Goal: Find specific page/section: Find specific page/section

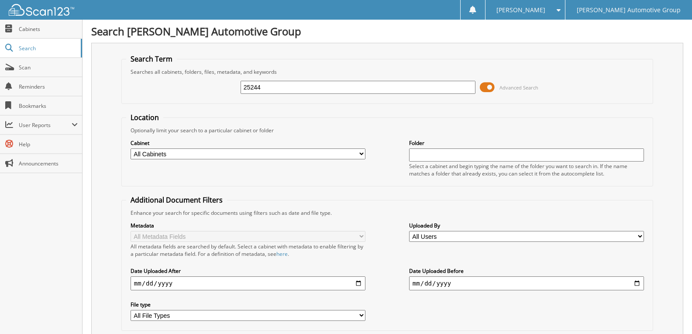
type input "25244"
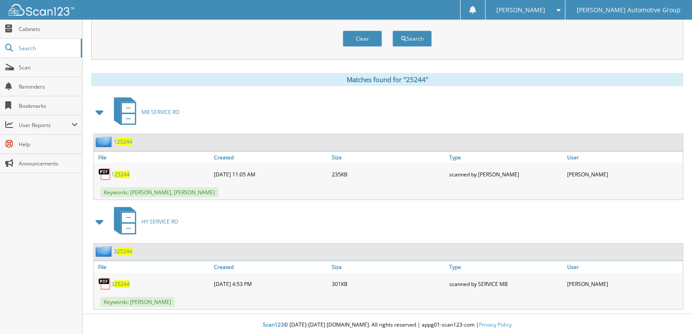
scroll to position [312, 0]
